Goal: Information Seeking & Learning: Check status

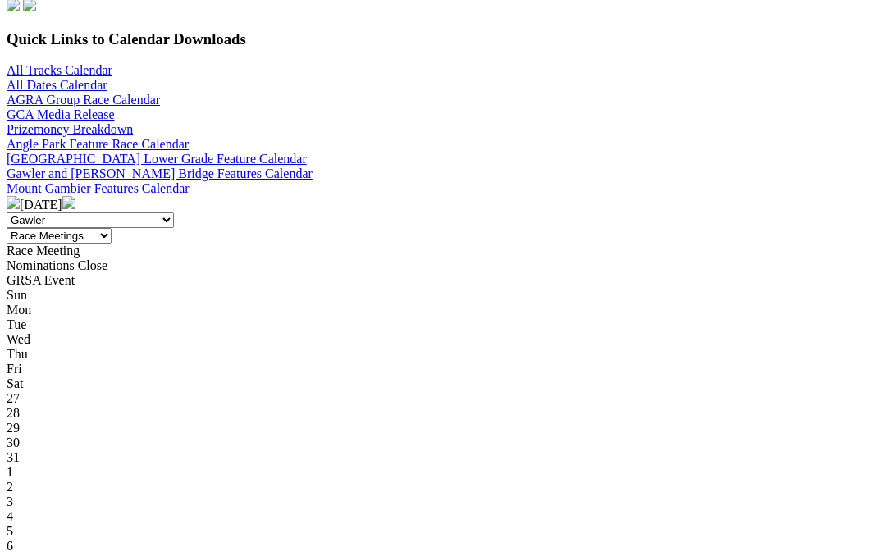
scroll to position [525, 0]
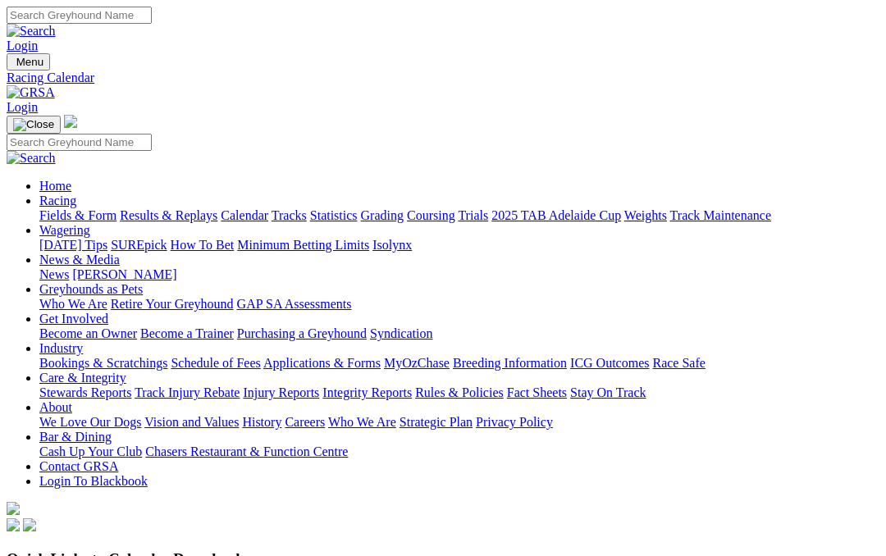
scroll to position [525, 0]
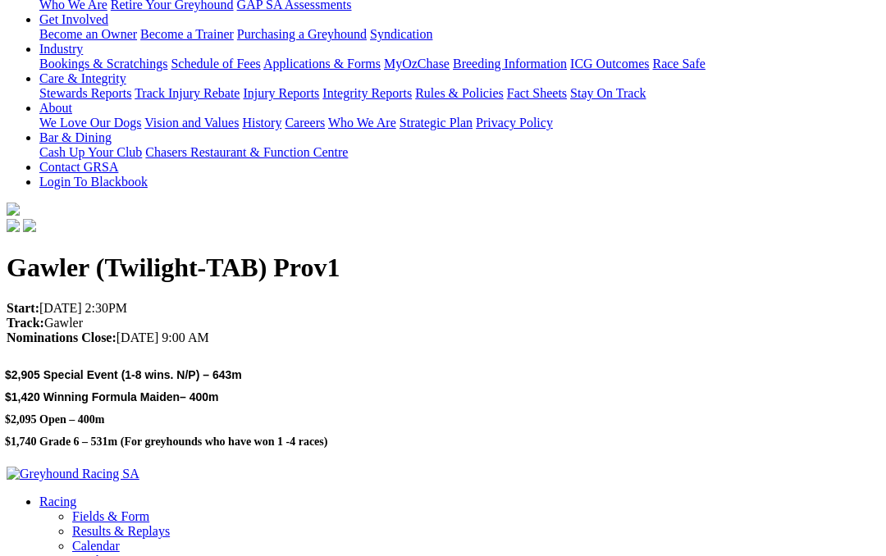
scroll to position [268, 0]
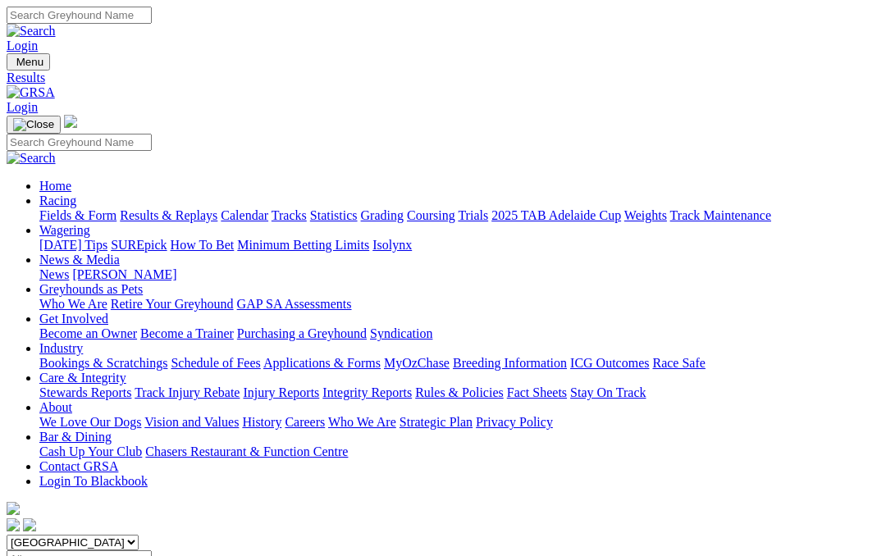
click at [152, 550] on input "Select date" at bounding box center [79, 558] width 145 height 17
click at [152, 550] on input "Wednesday, 30 Jul 2025" at bounding box center [79, 558] width 145 height 17
click at [152, 550] on input "Friday, 4 Jul 2025" at bounding box center [79, 558] width 145 height 17
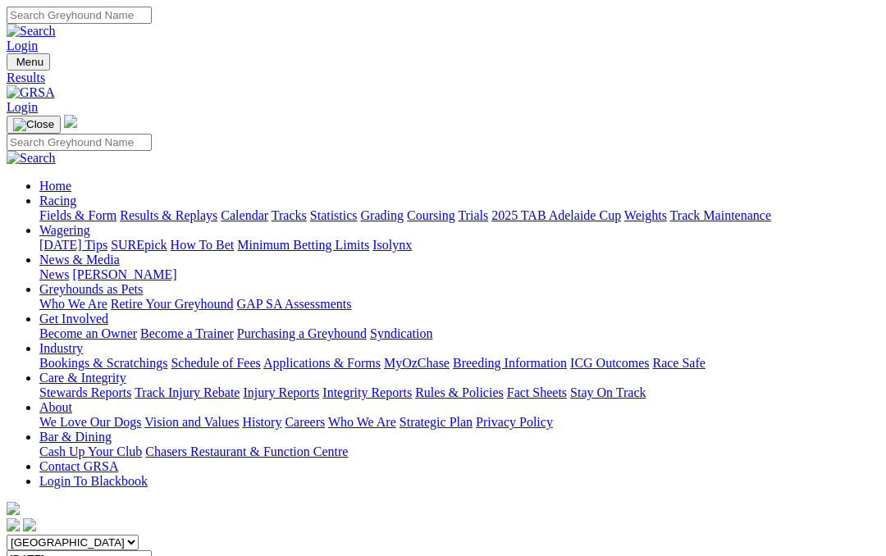
click at [152, 550] on input "Sunday, 6 Jul 2025" at bounding box center [79, 558] width 145 height 17
click at [152, 550] on input "Monday, 7 Jul 2025" at bounding box center [79, 558] width 145 height 17
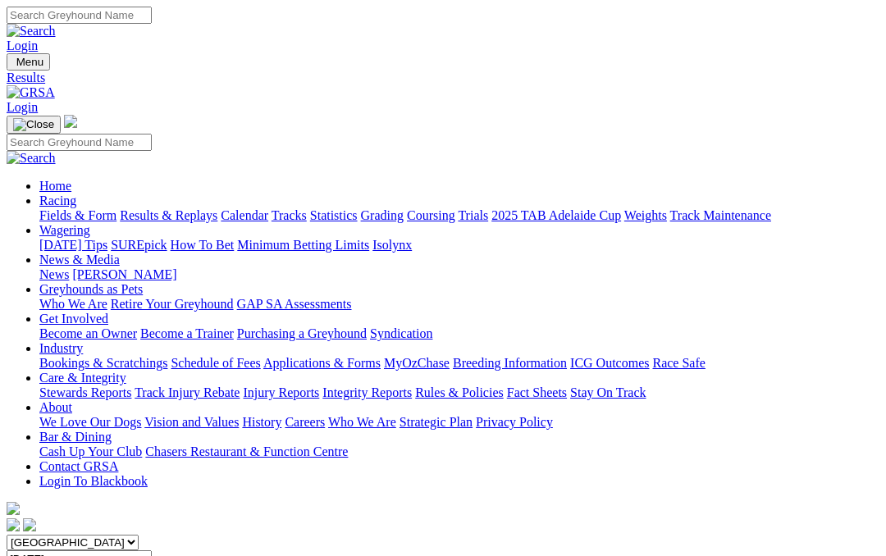
click at [152, 550] on input "Tuesday, 8 Jul 2025" at bounding box center [79, 558] width 145 height 17
type input "Sunday, 29 Jun 2025"
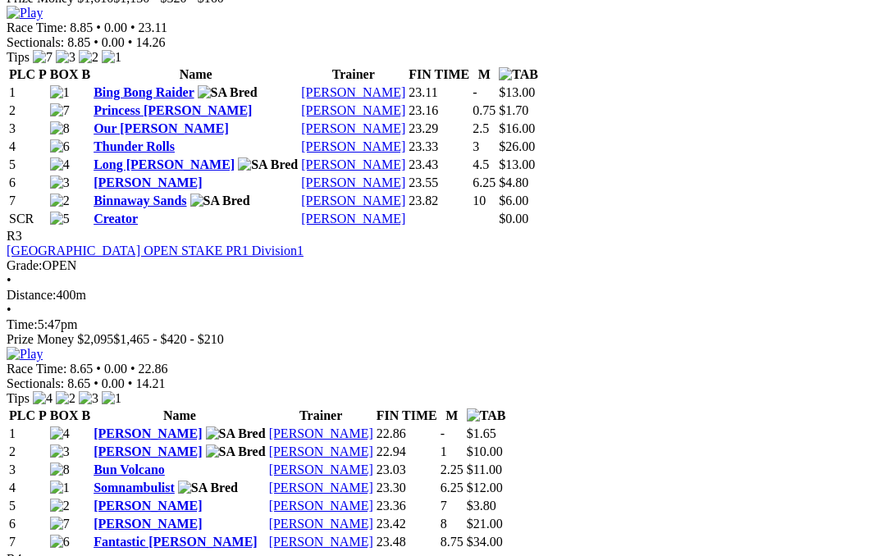
scroll to position [1214, 0]
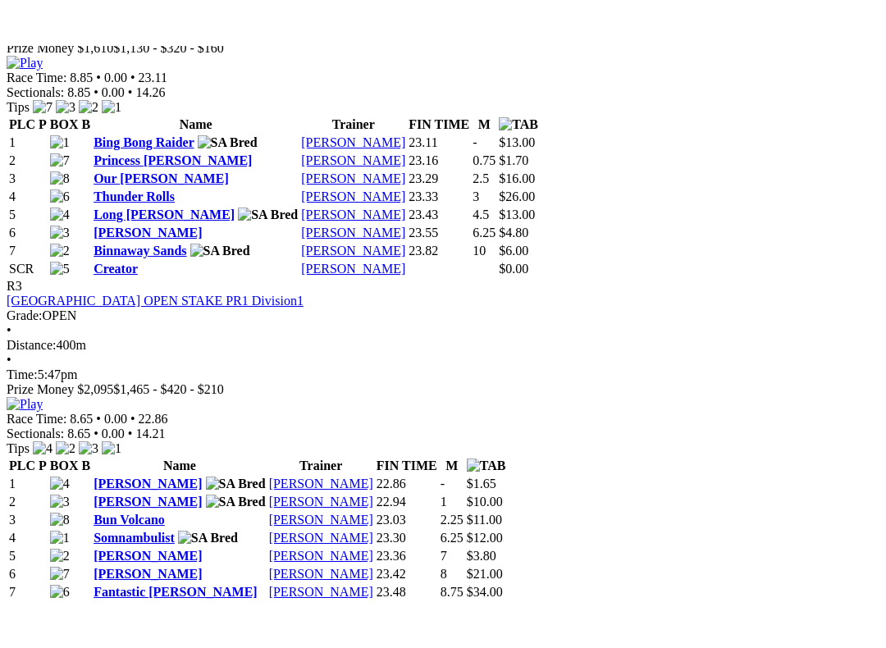
scroll to position [1229, 0]
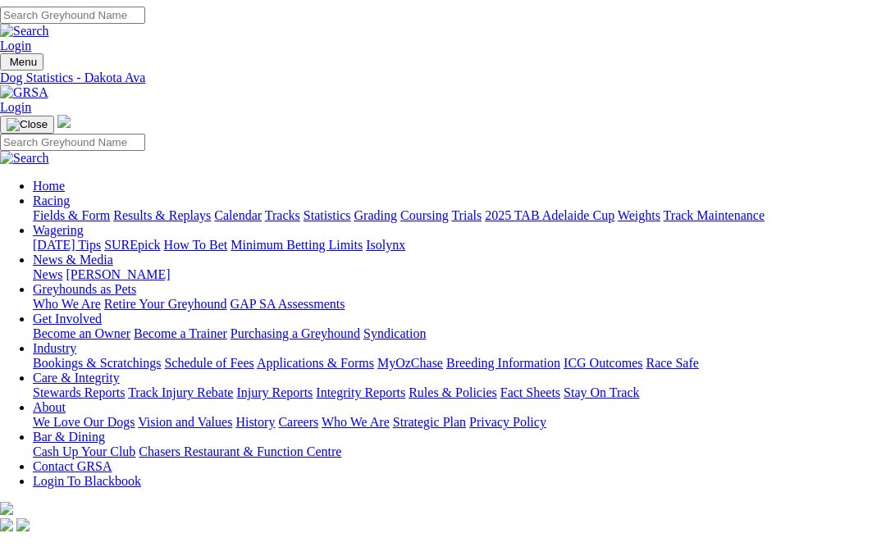
scroll to position [0, 5]
click at [302, 208] on link "Tracks" at bounding box center [284, 215] width 35 height 14
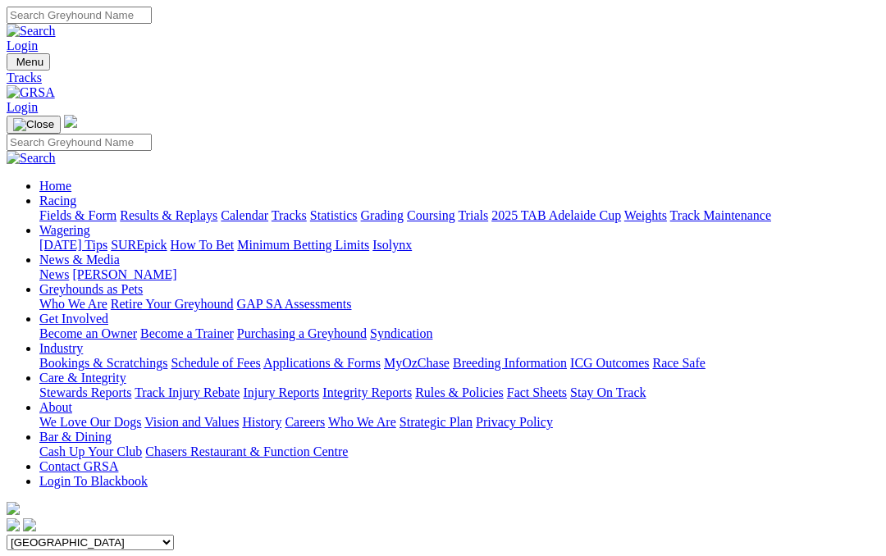
click at [174, 535] on select "Angle Park Gawler [GEOGRAPHIC_DATA] [PERSON_NAME][GEOGRAPHIC_DATA] [US_STATE] G…" at bounding box center [90, 543] width 167 height 16
select select "2"
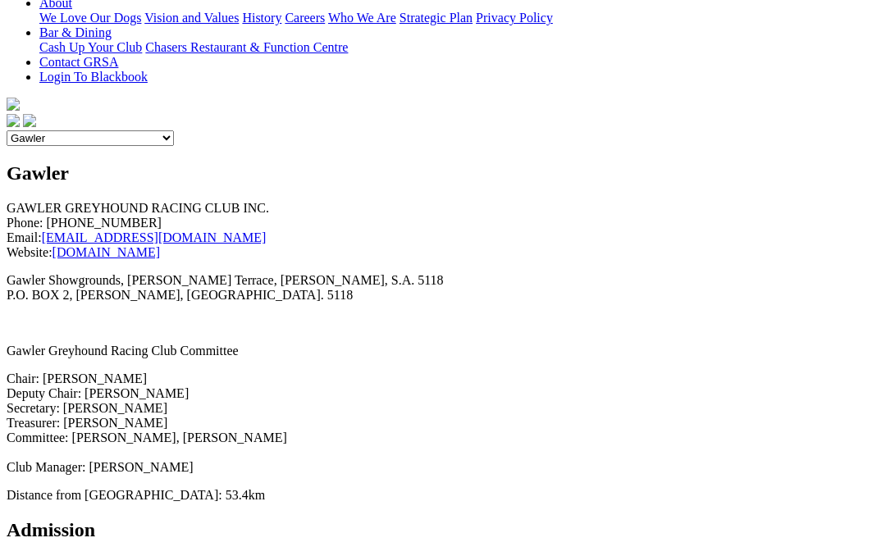
scroll to position [401, 0]
